Goal: Transaction & Acquisition: Purchase product/service

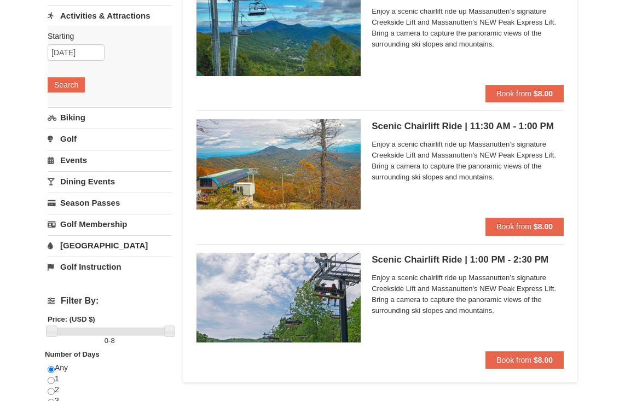
scroll to position [164, 0]
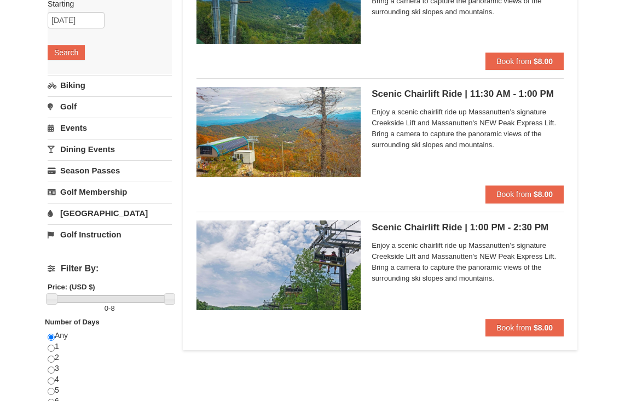
click at [336, 128] on img at bounding box center [279, 132] width 164 height 90
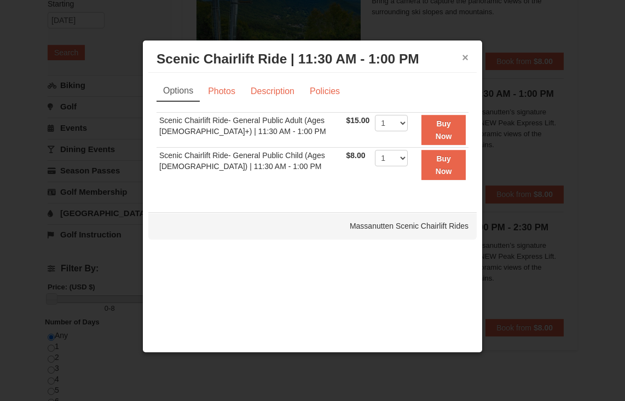
click at [464, 58] on button "×" at bounding box center [465, 57] width 7 height 11
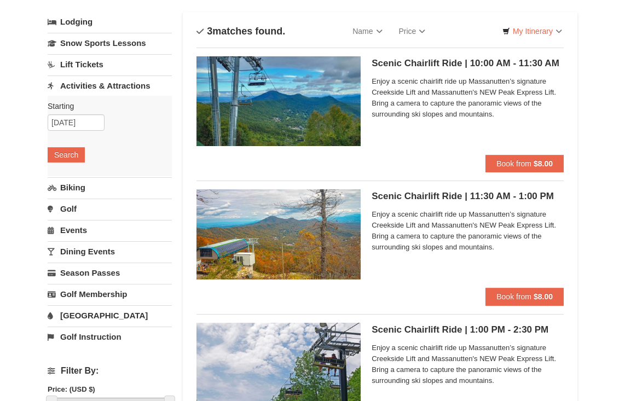
scroll to position [219, 0]
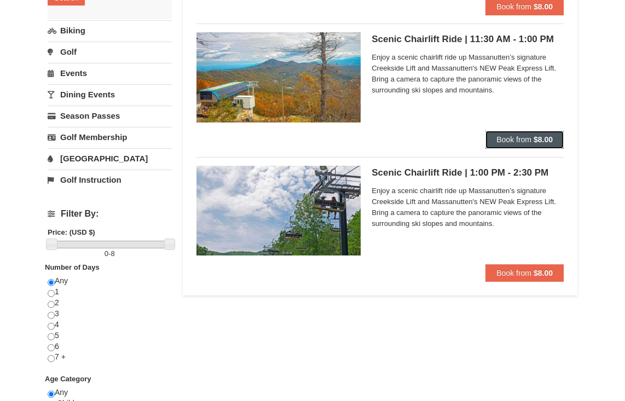
click at [539, 137] on strong "$8.00" at bounding box center [543, 139] width 19 height 9
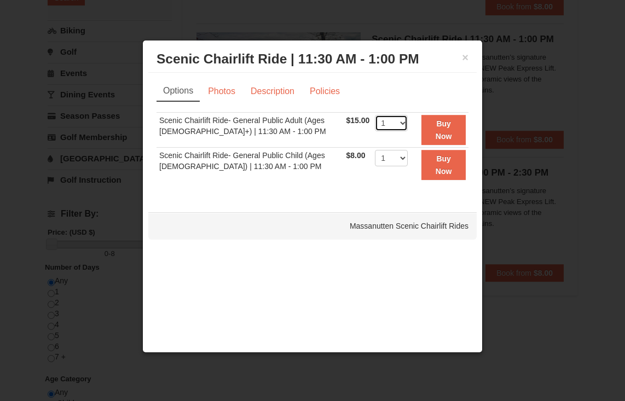
click at [398, 122] on select "1 2 3 4 5 6 7 8 9 10 11 12 13 14 15 16 17 18 19 20 21 22" at bounding box center [391, 123] width 33 height 16
click at [561, 94] on div at bounding box center [312, 200] width 625 height 401
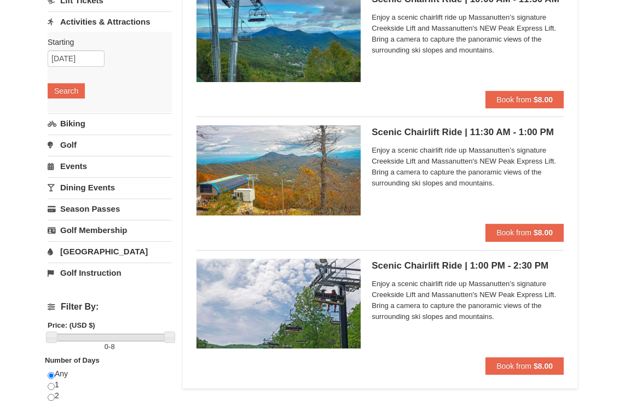
scroll to position [0, 0]
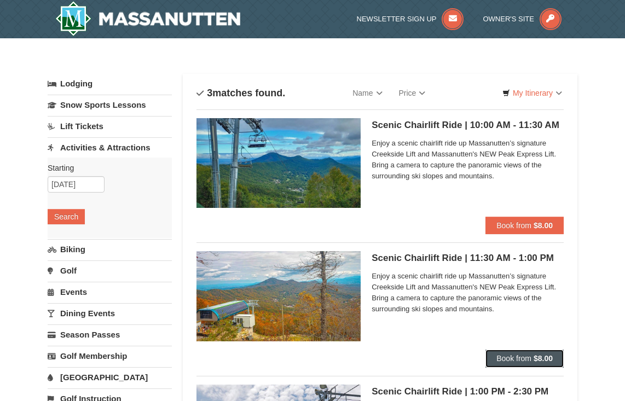
click at [520, 358] on span "Book from" at bounding box center [514, 358] width 35 height 9
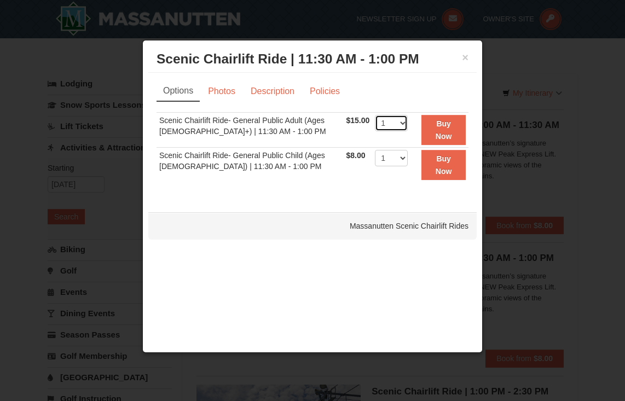
click at [397, 120] on select "1 2 3 4 5 6 7 8 9 10 11 12 13 14 15 16 17 18 19 20 21 22" at bounding box center [391, 123] width 33 height 16
select select "2"
click at [375, 115] on select "1 2 3 4 5 6 7 8 9 10 11 12 13 14 15 16 17 18 19 20 21 22" at bounding box center [391, 123] width 33 height 16
click at [449, 130] on button "Buy Now" at bounding box center [444, 130] width 44 height 30
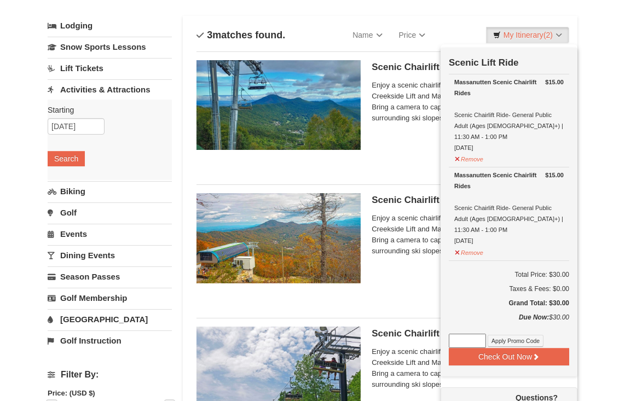
scroll to position [3, 0]
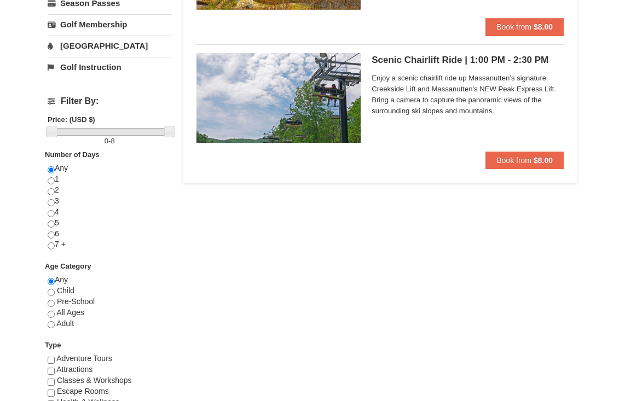
scroll to position [113, 0]
